Goal: Check status

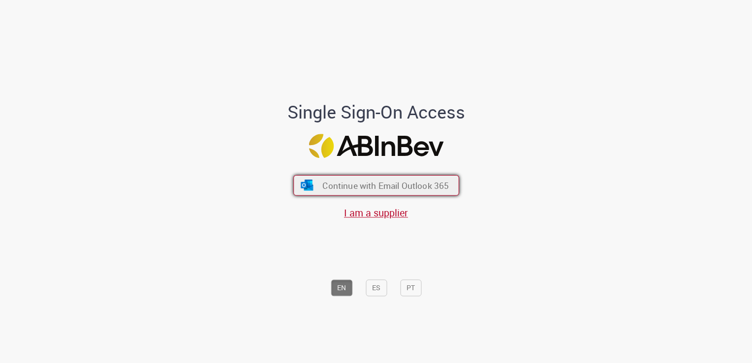
click at [414, 182] on span "Continue with Email Outlook 365" at bounding box center [385, 185] width 126 height 11
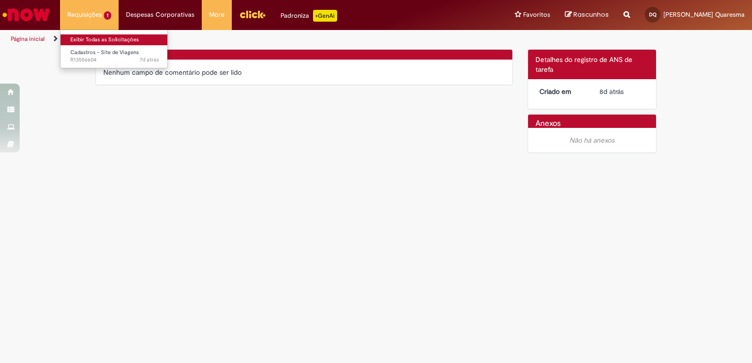
click at [99, 40] on link "Exibir Todas as Solicitações" at bounding box center [115, 39] width 108 height 11
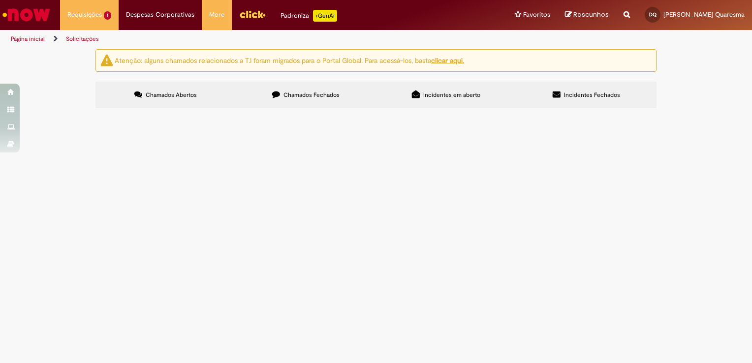
click at [0, 0] on span "Necessito acesso a tourhouse para uma viagem internacional" at bounding box center [0, 0] width 0 height 0
click at [0, 0] on span "R13556604" at bounding box center [0, 0] width 0 height 0
click at [0, 0] on td "Cadastros - Site de Viagens" at bounding box center [0, 0] width 0 height 0
click at [0, 0] on span "Cadastros - Site de Viagens" at bounding box center [0, 0] width 0 height 0
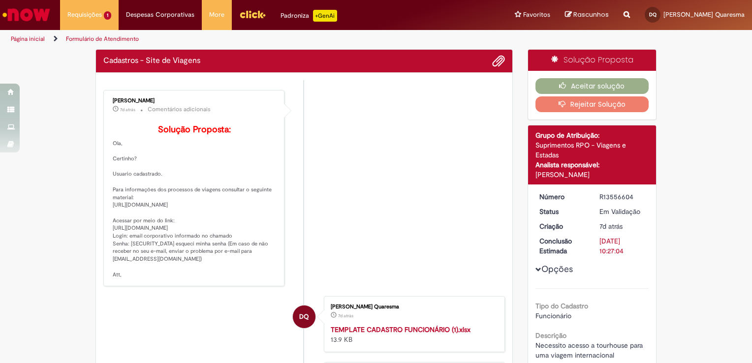
click at [528, 174] on div "Detalhes do tíquete Grupo de Atribuição: Suprimentos RPO - Viagens e Estadas An…" at bounding box center [592, 154] width 128 height 59
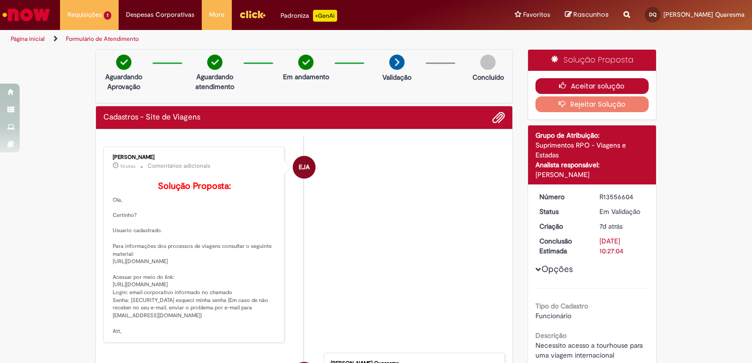
click at [575, 83] on button "Aceitar solução" at bounding box center [592, 86] width 114 height 16
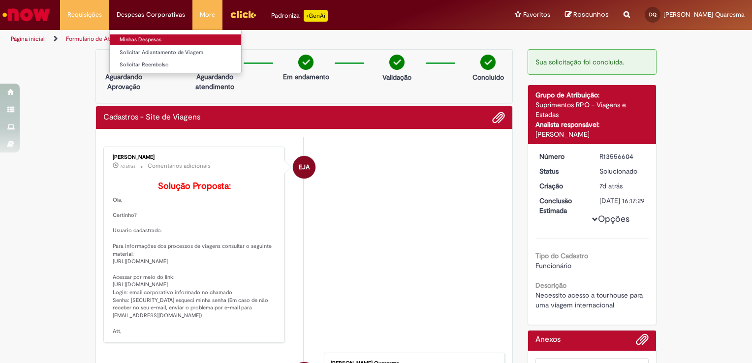
click at [149, 36] on link "Minhas Despesas" at bounding box center [175, 39] width 131 height 11
